Goal: Transaction & Acquisition: Purchase product/service

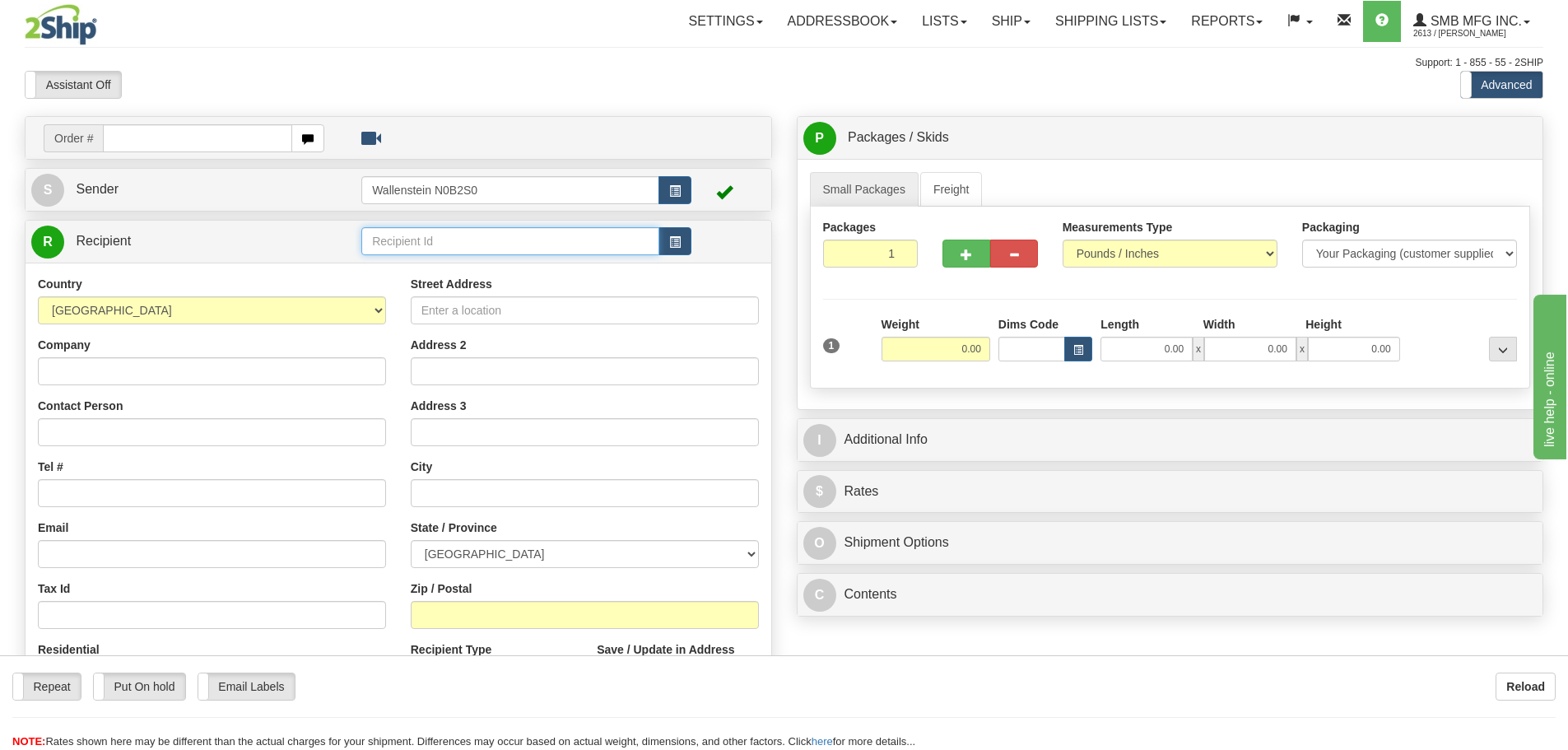
click at [389, 240] on input "text" at bounding box center [510, 241] width 298 height 28
click at [394, 270] on div "FISK01" at bounding box center [508, 266] width 282 height 18
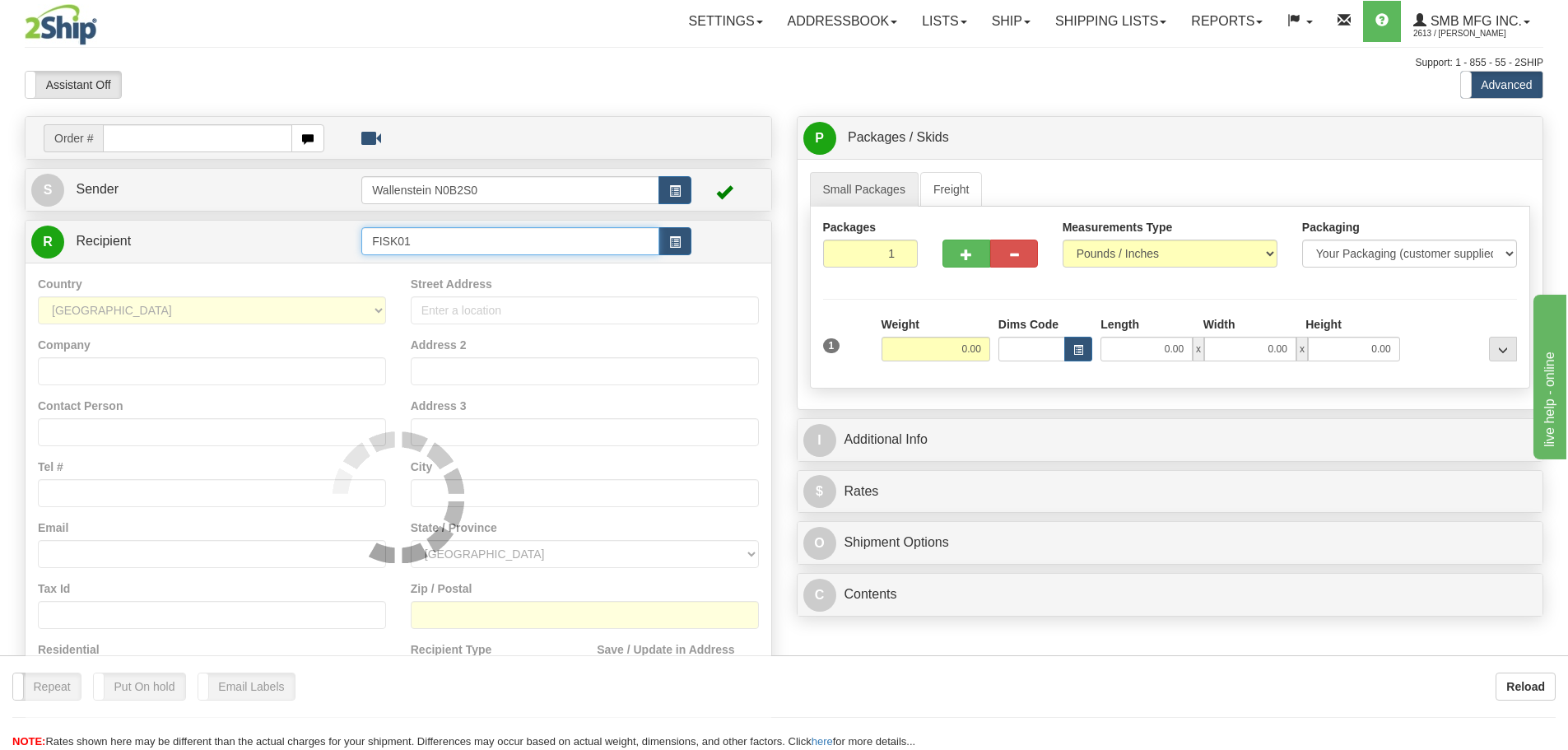
type input "FISK01"
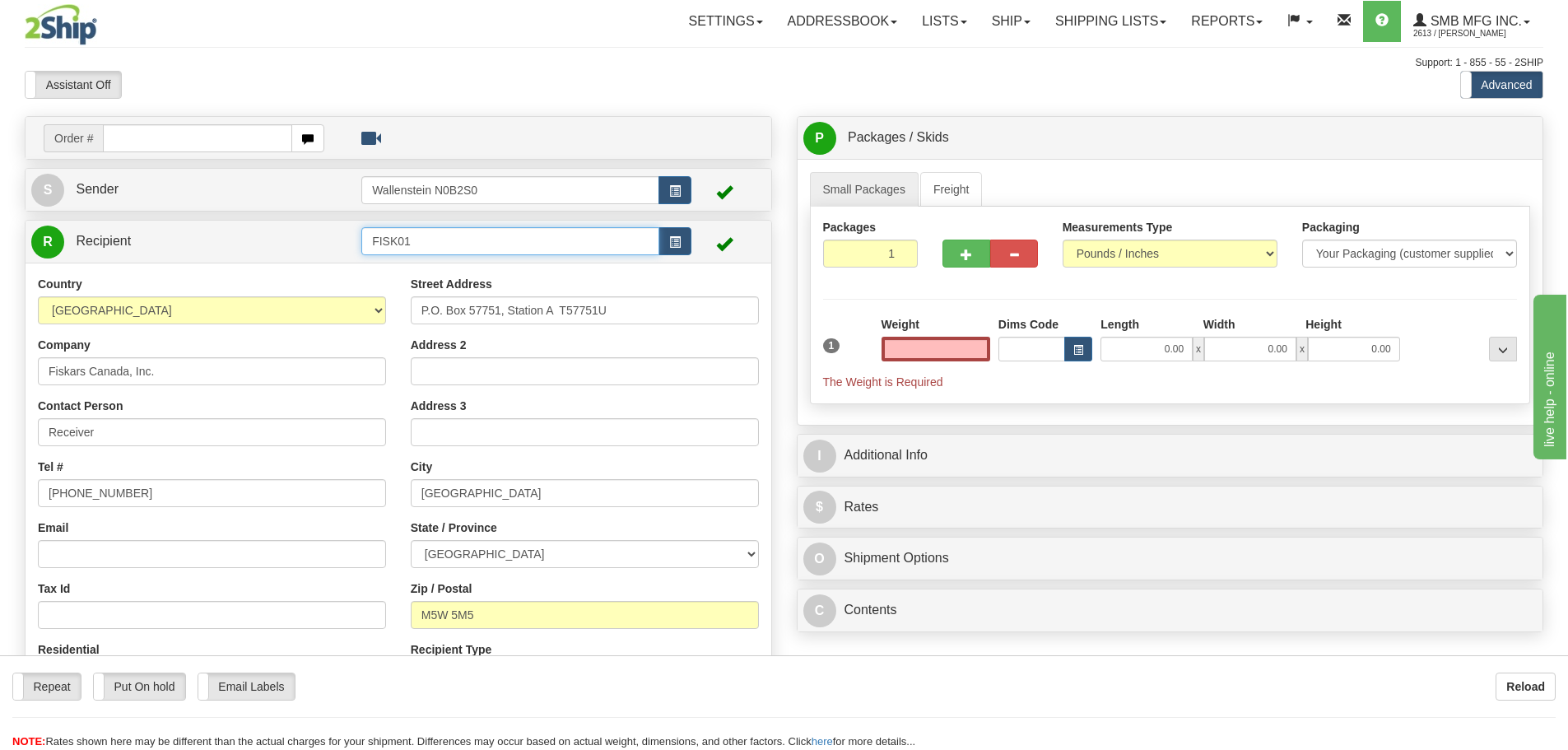
type input "0.00"
drag, startPoint x: 416, startPoint y: 236, endPoint x: 299, endPoint y: 235, distance: 117.0
click at [299, 235] on tr "R Recipient FISK01" at bounding box center [399, 242] width 735 height 34
click at [422, 265] on div "GILM01" at bounding box center [508, 266] width 282 height 18
type input "GILM01"
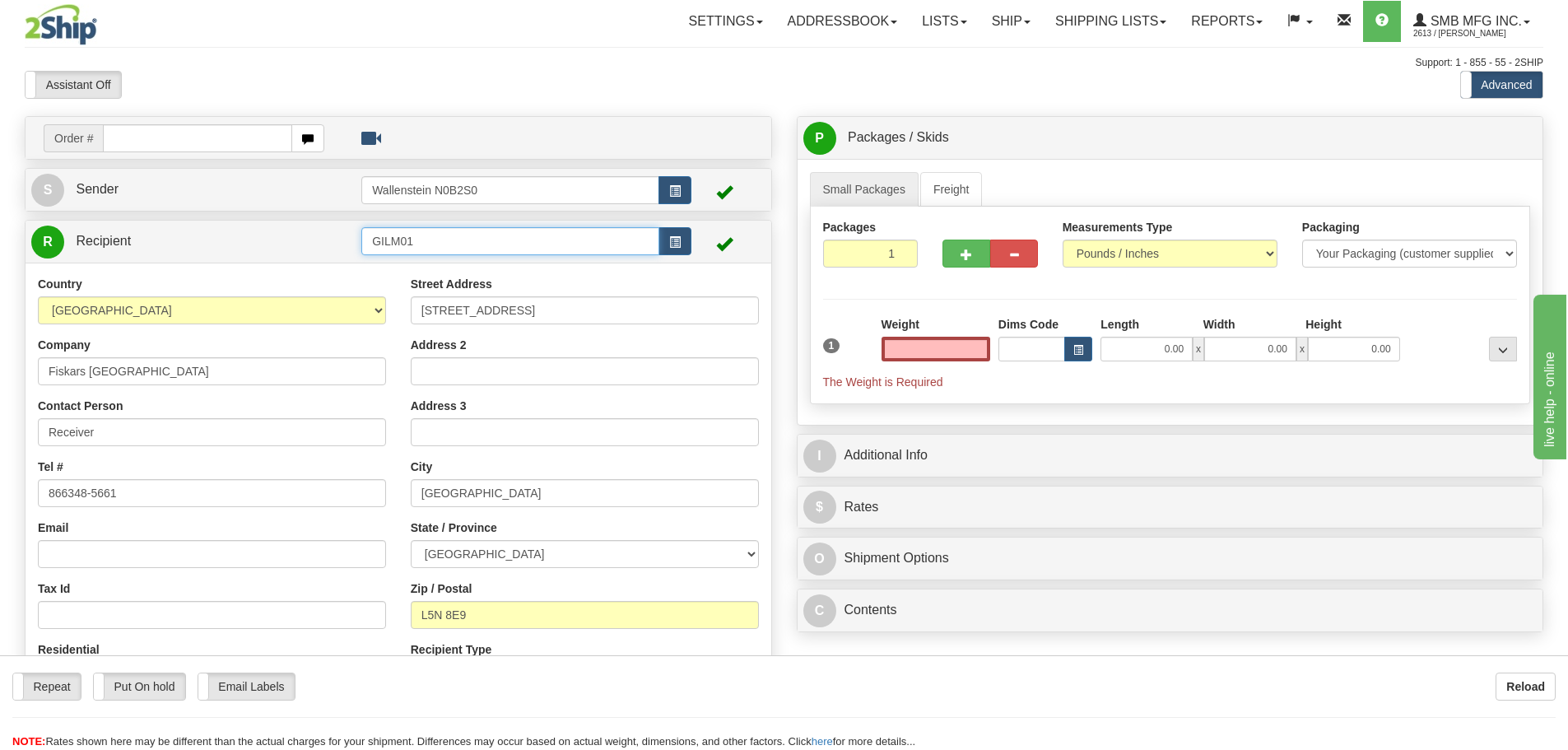
type input "0.00"
click at [419, 239] on input "GILM01" at bounding box center [510, 241] width 298 height 28
click at [393, 287] on div "GILM02" at bounding box center [508, 288] width 282 height 18
type input "GILM02"
type input "0.00"
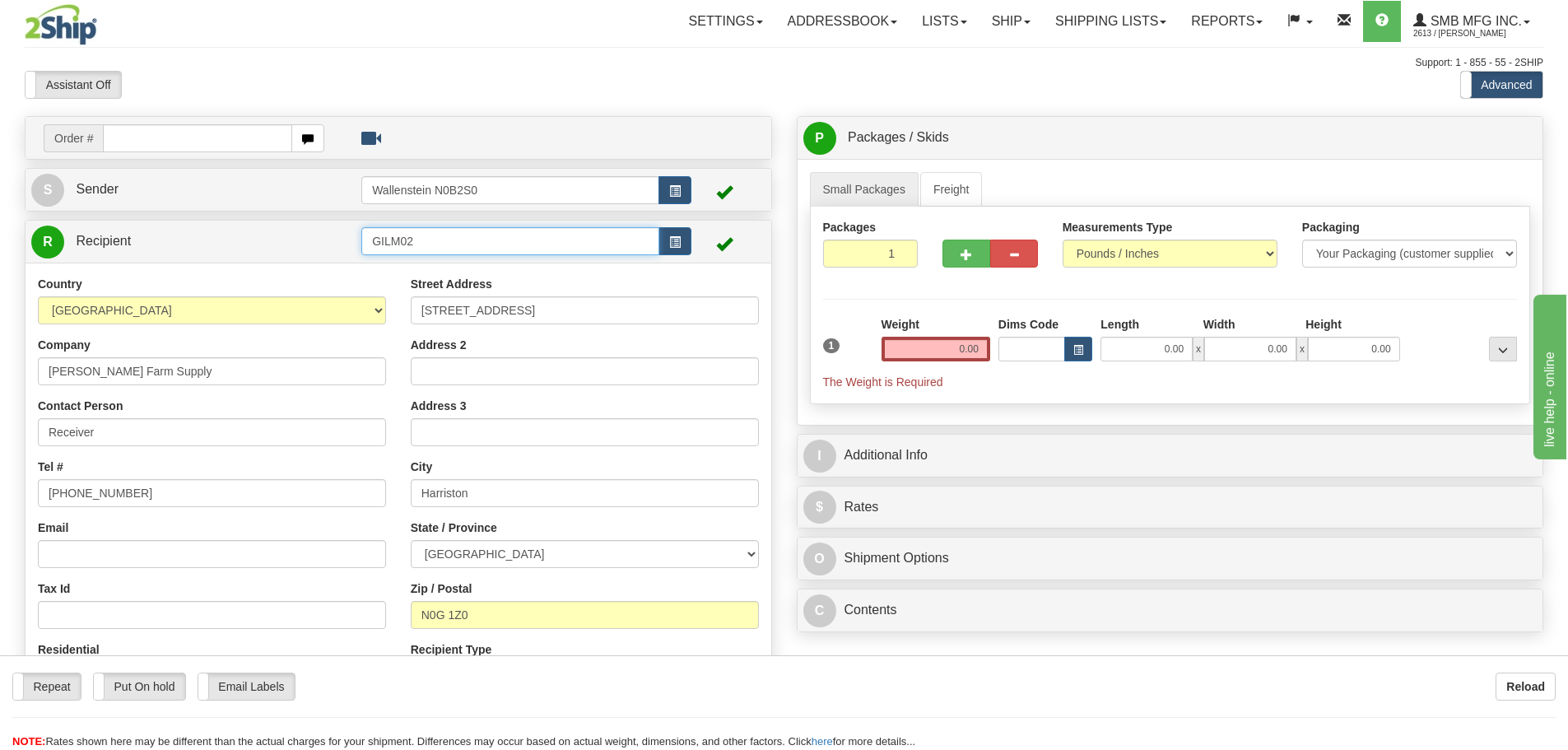
click at [429, 239] on input "GILM02" at bounding box center [510, 241] width 298 height 28
click at [410, 268] on div "GILM01" at bounding box center [508, 266] width 282 height 18
type input "GILM01"
type input "0.00"
click at [878, 252] on input "1" at bounding box center [871, 254] width 96 height 28
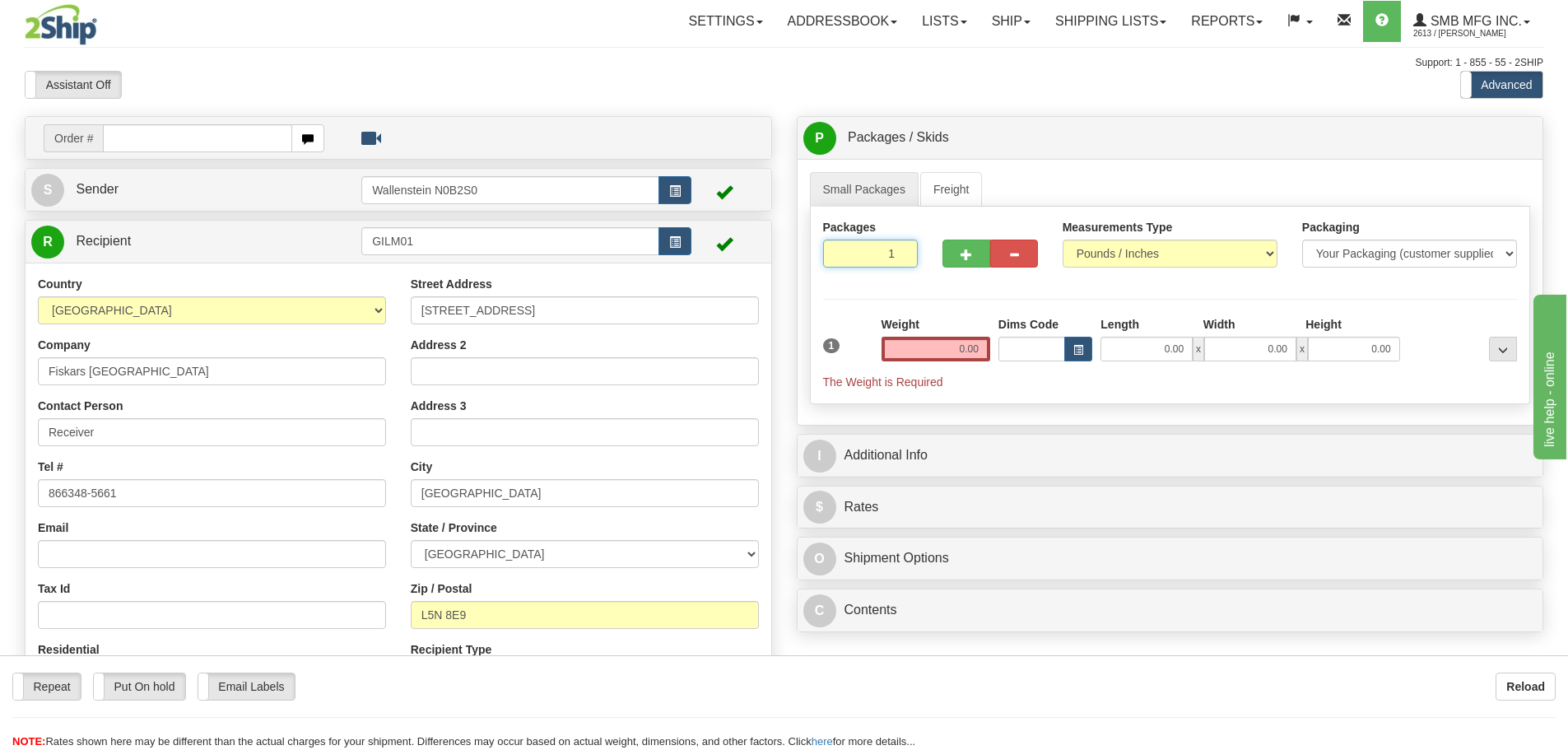
click at [878, 252] on input "1" at bounding box center [871, 254] width 96 height 28
type input "7"
click at [948, 352] on div "Packages 7 1 Measurements Type" at bounding box center [1170, 305] width 721 height 197
click at [951, 348] on input "0.00" at bounding box center [936, 348] width 109 height 25
click at [951, 348] on input "text" at bounding box center [936, 348] width 109 height 25
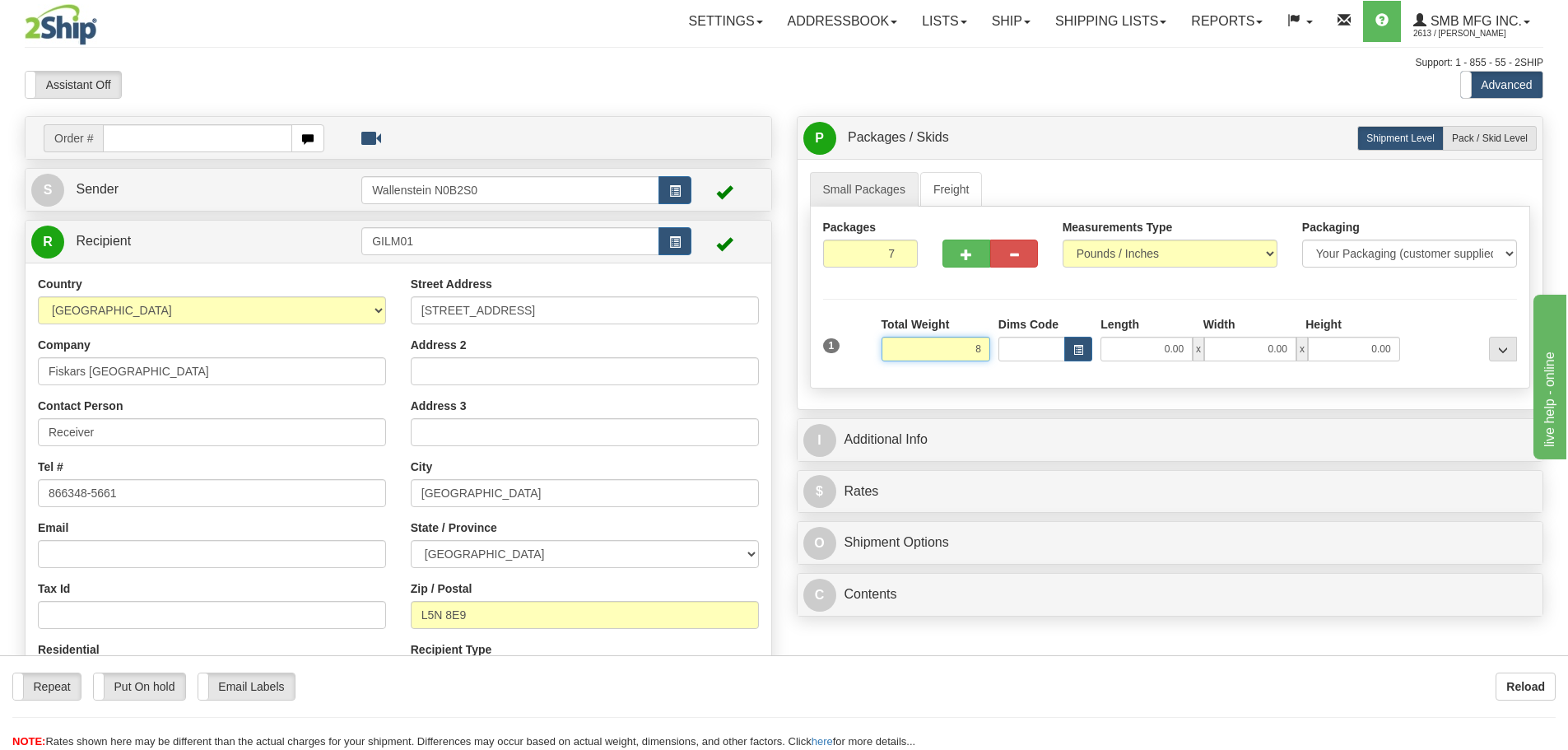
type input "82.00"
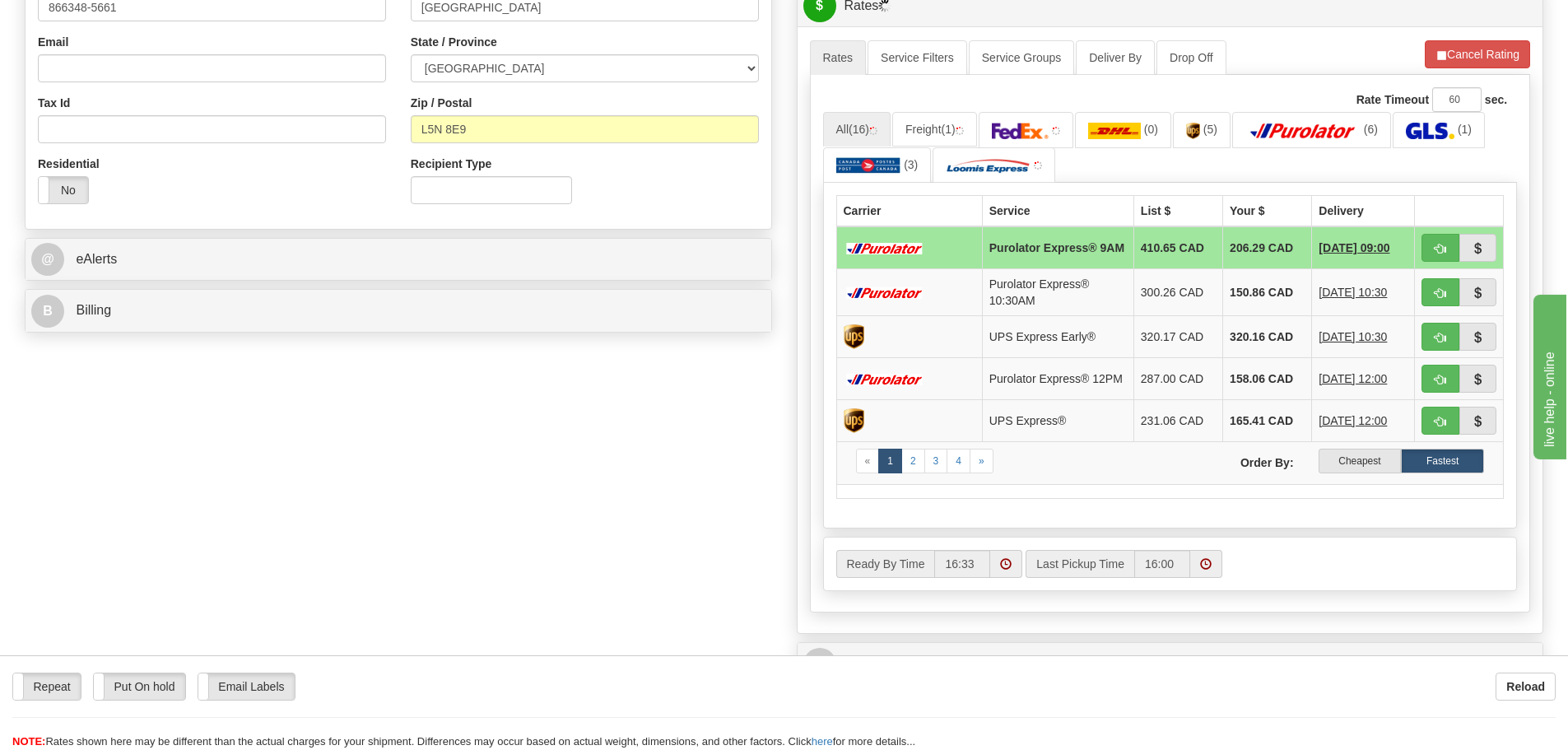
scroll to position [493, 0]
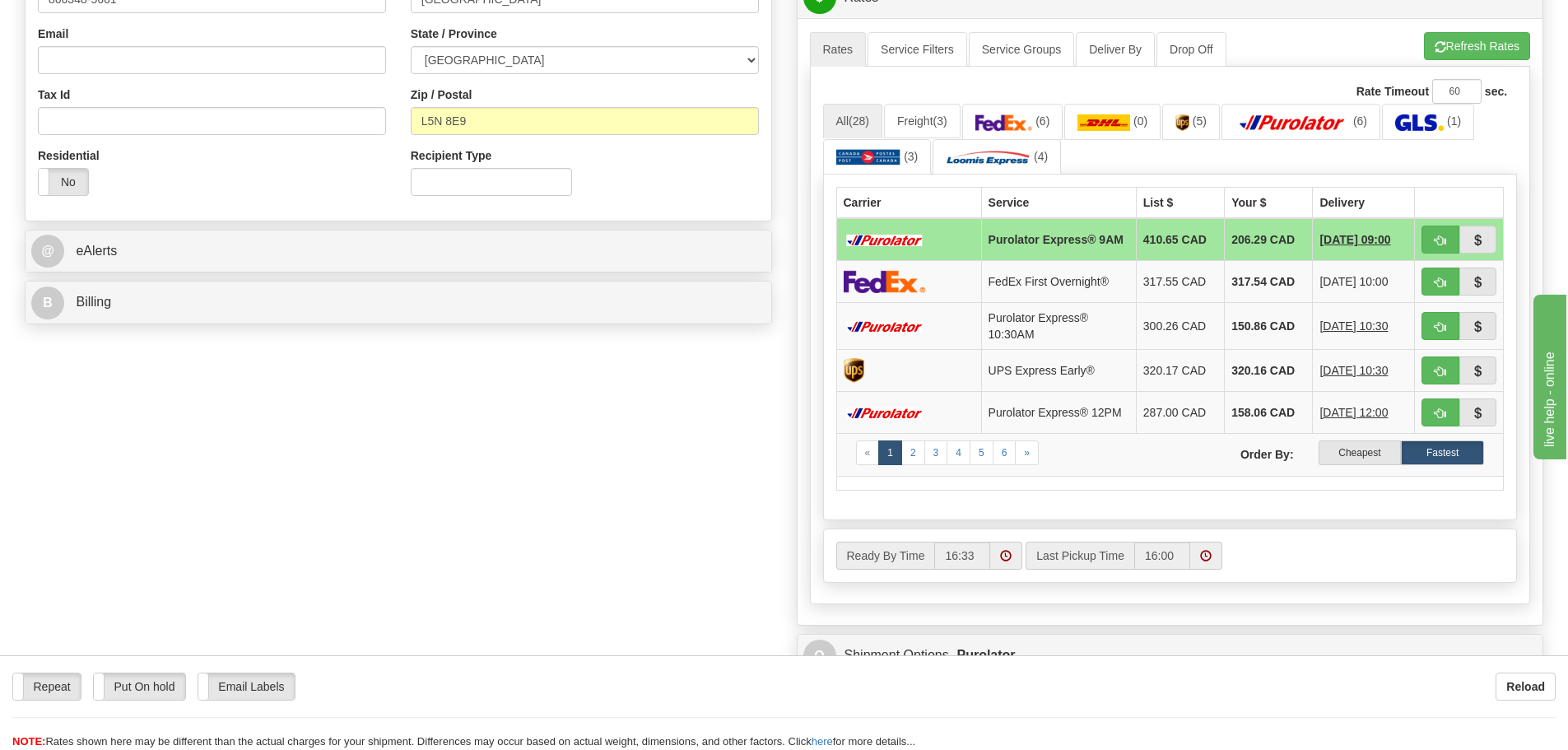
click at [1354, 455] on label "Cheapest" at bounding box center [1361, 452] width 83 height 25
